Goal: Transaction & Acquisition: Purchase product/service

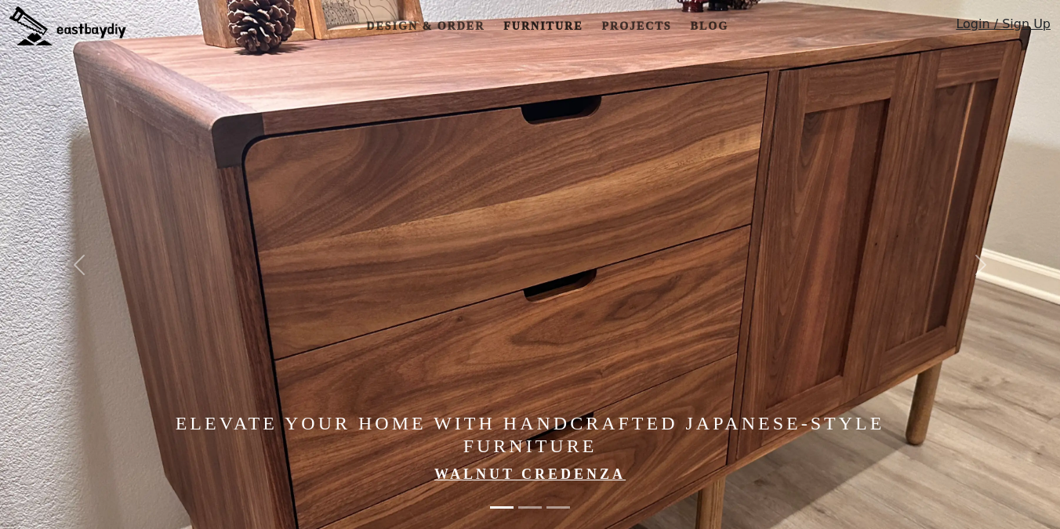
click at [545, 25] on link "Furniture" at bounding box center [543, 26] width 92 height 29
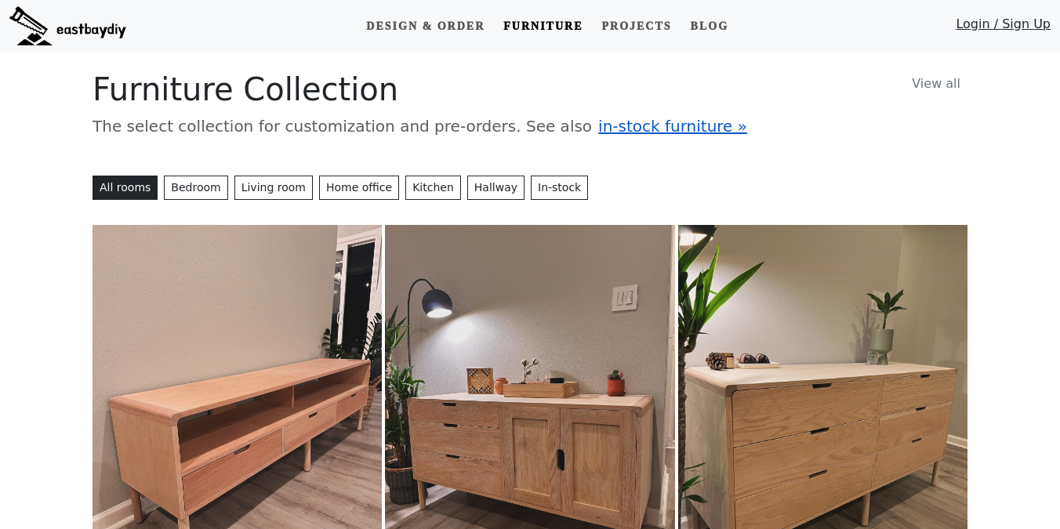
click at [598, 132] on span "in-stock furniture »" at bounding box center [672, 126] width 149 height 19
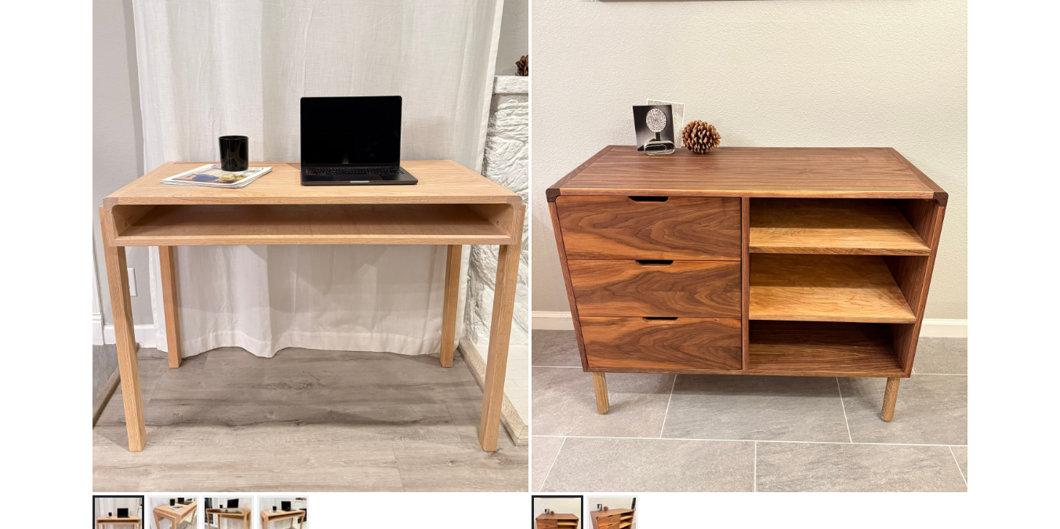
scroll to position [1307, 0]
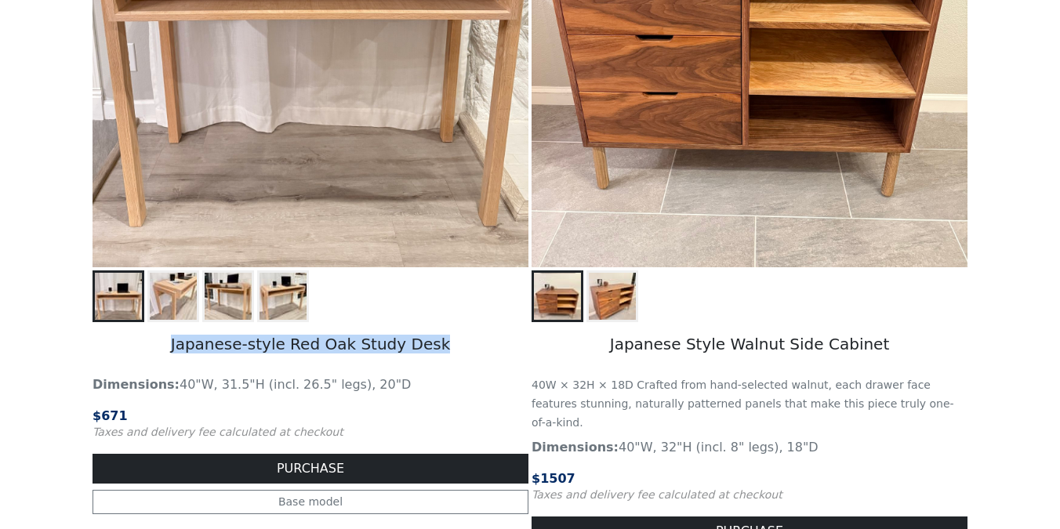
drag, startPoint x: 182, startPoint y: 347, endPoint x: 489, endPoint y: 347, distance: 307.2
click at [489, 347] on h5 "Japanese-style Red Oak Study Desk" at bounding box center [310, 345] width 436 height 47
copy h5 "Japanese-style Red Oak Study Desk"
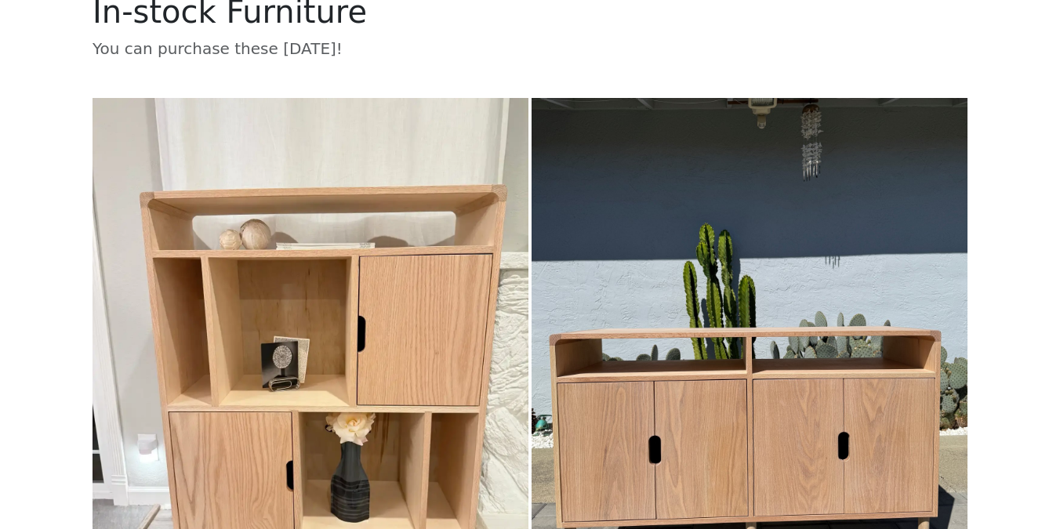
scroll to position [0, 0]
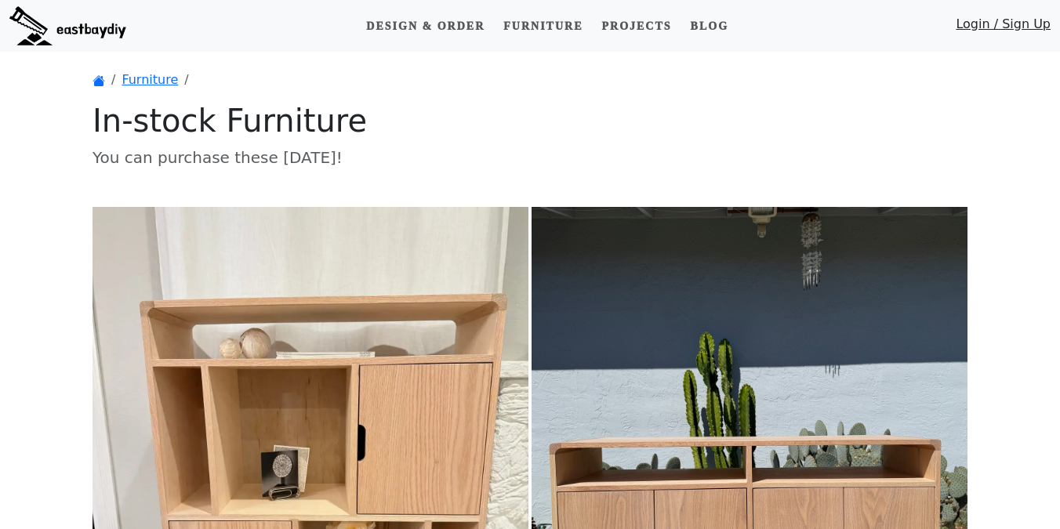
click at [984, 23] on link "Login / Sign Up" at bounding box center [1002, 28] width 95 height 26
